Goal: Information Seeking & Learning: Learn about a topic

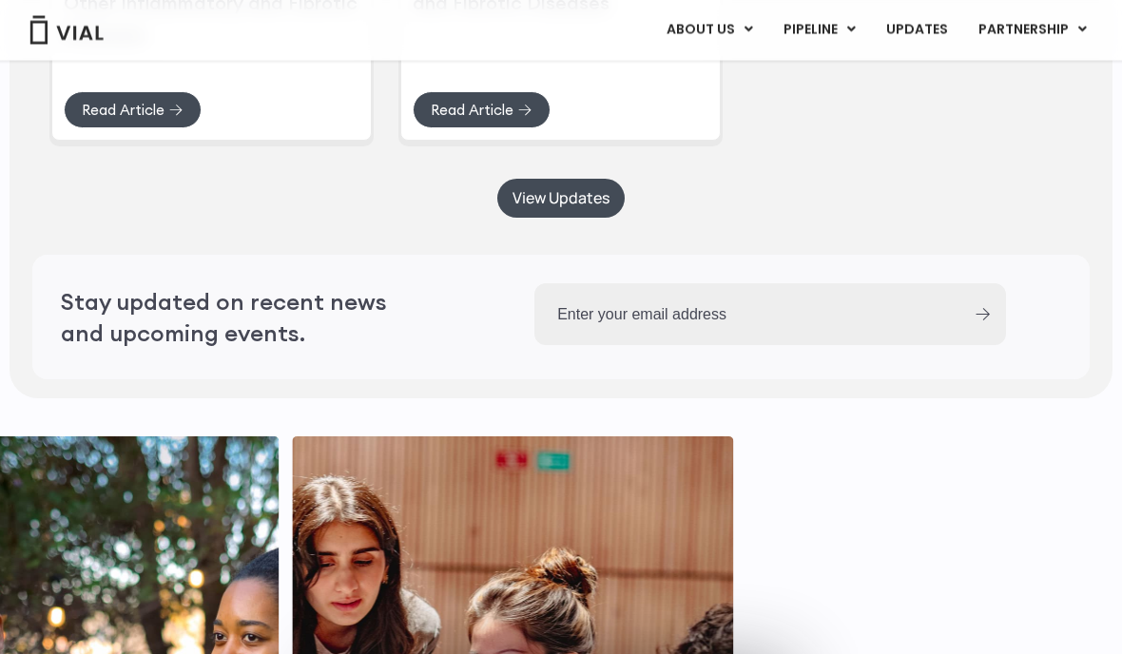
scroll to position [4901, 0]
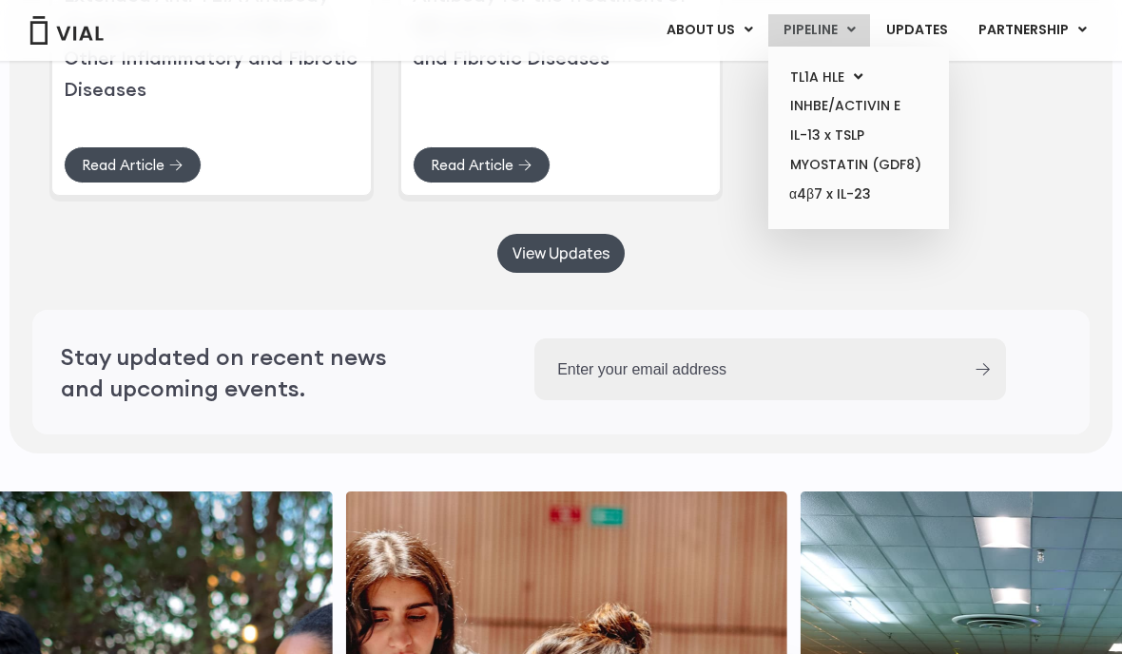
click at [854, 24] on icon at bounding box center [851, 29] width 9 height 13
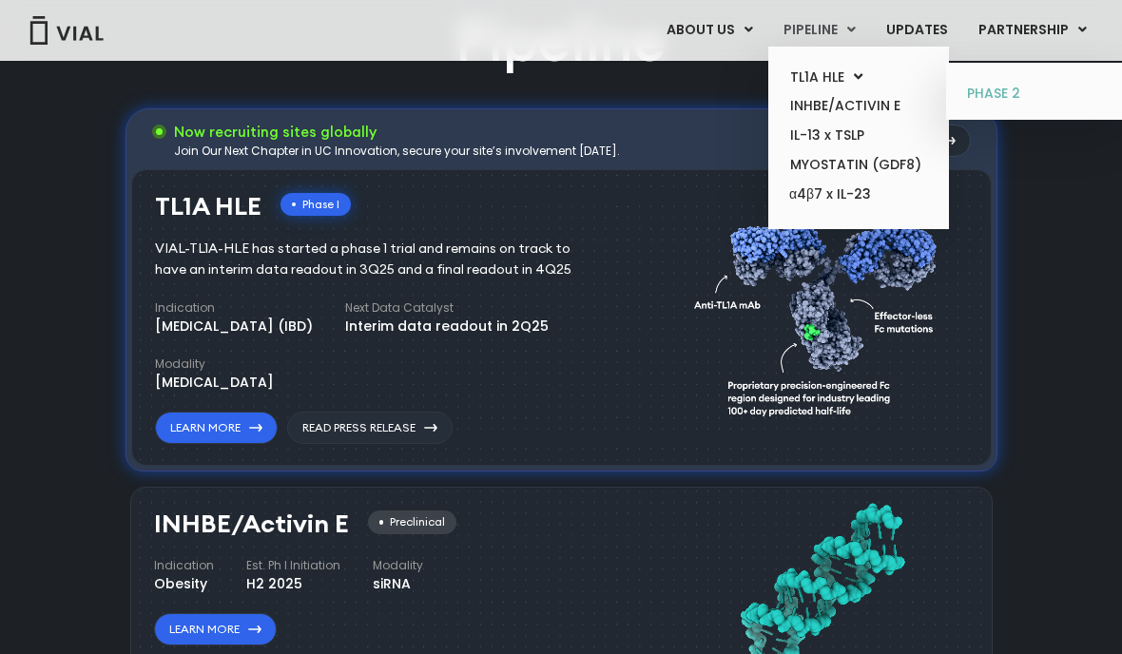
click at [1004, 103] on link "PHASE 2" at bounding box center [1036, 94] width 166 height 30
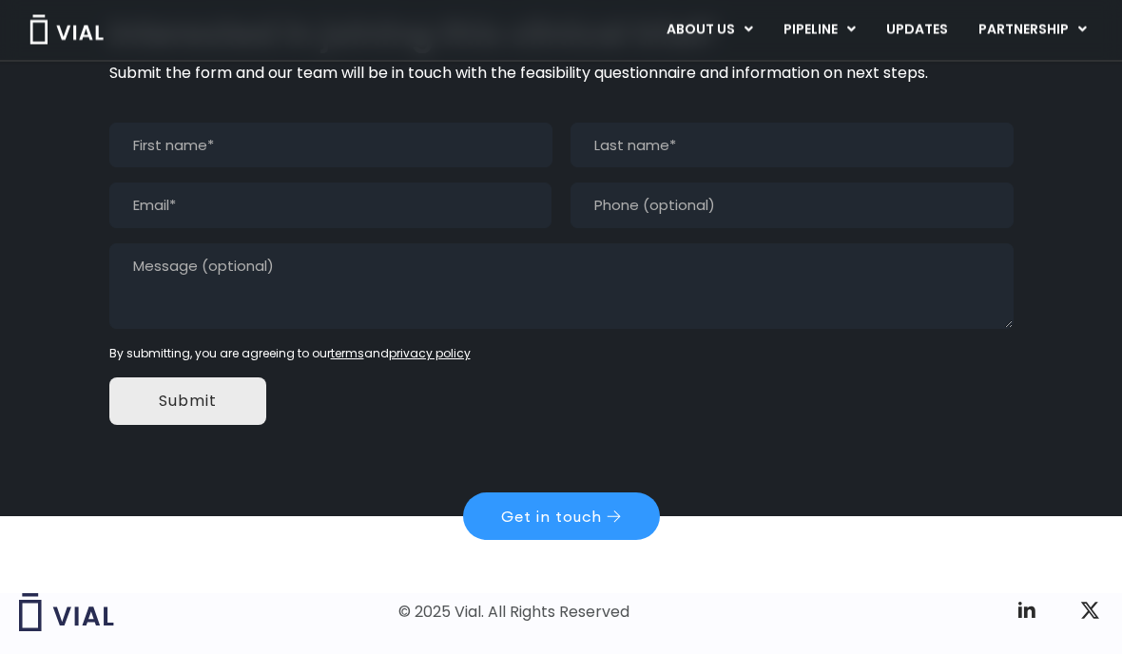
scroll to position [1847, 0]
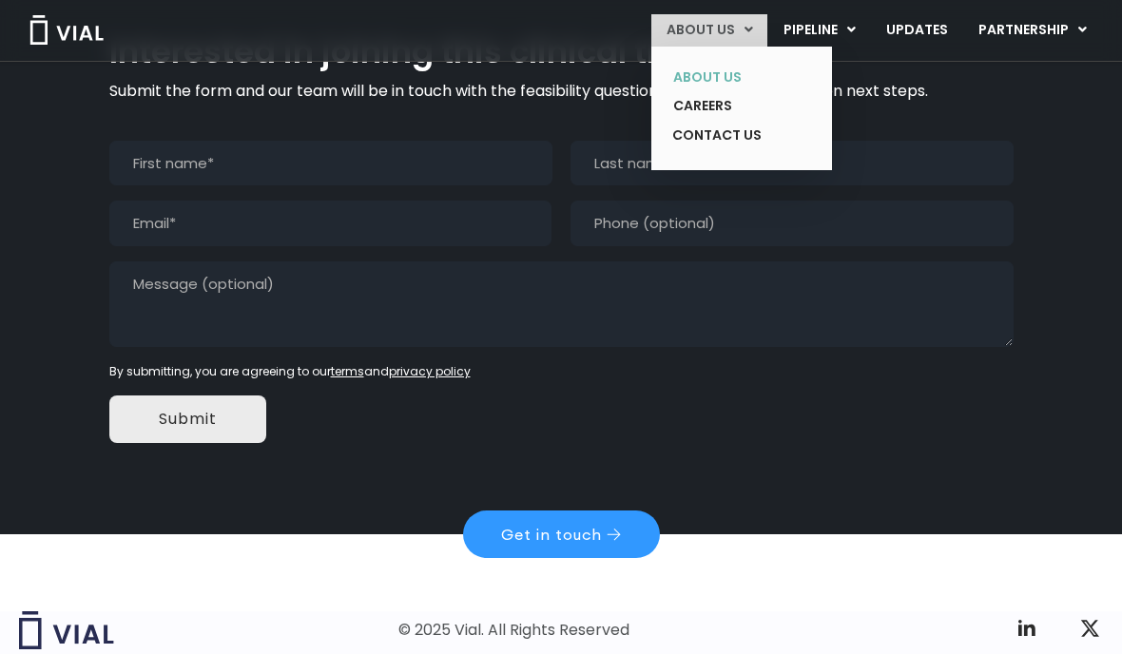
click at [726, 72] on link "ABOUT US" at bounding box center [727, 77] width 139 height 29
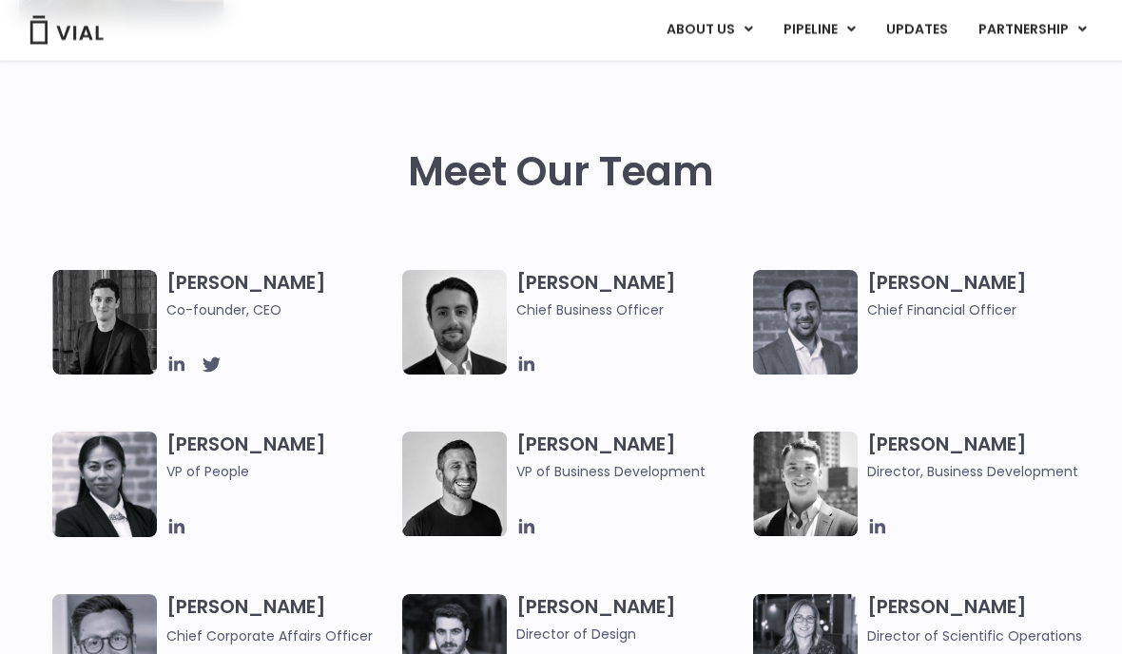
scroll to position [747, 0]
click at [191, 281] on h3 "Simon Burns Co-founder, CEO" at bounding box center [279, 295] width 226 height 50
click at [125, 310] on img at bounding box center [104, 322] width 105 height 105
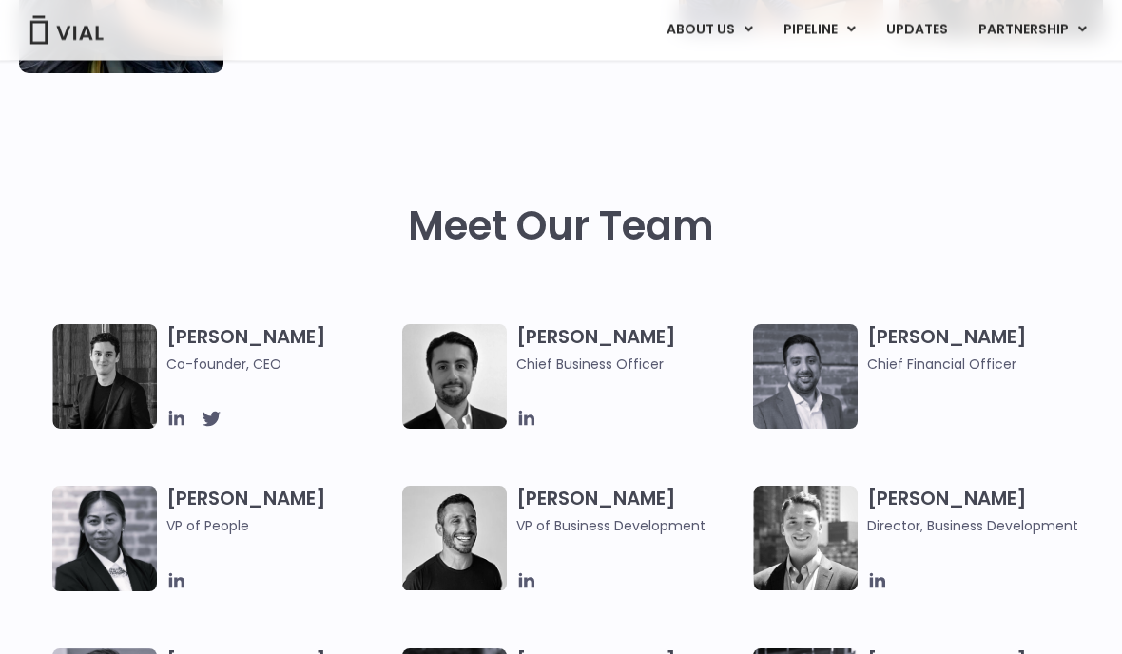
scroll to position [693, 0]
click at [176, 335] on h3 "Simon Burns Co-founder, CEO" at bounding box center [279, 349] width 226 height 50
